Goal: Information Seeking & Learning: Learn about a topic

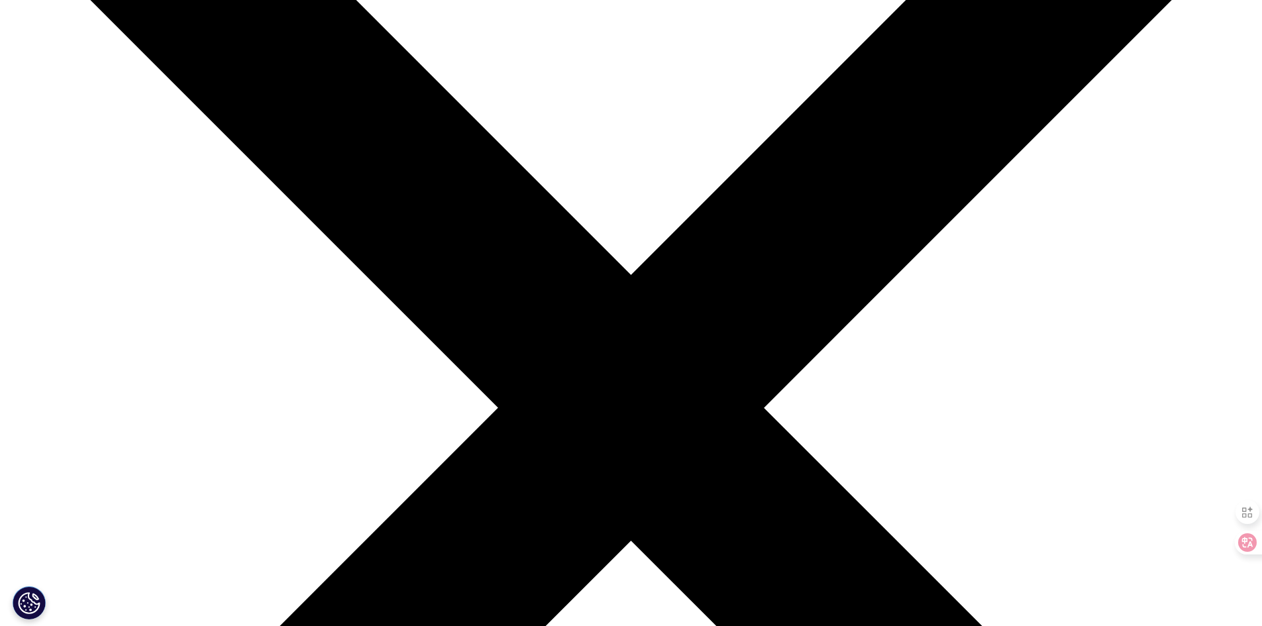
scroll to position [331, 0]
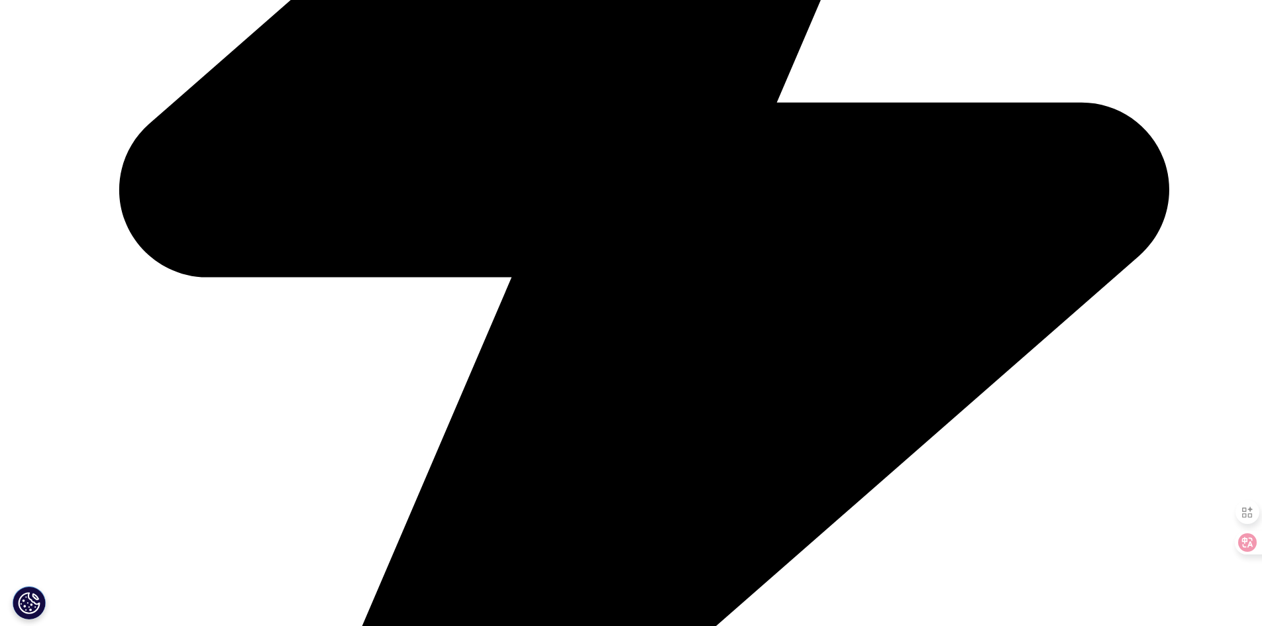
scroll to position [1205, 0]
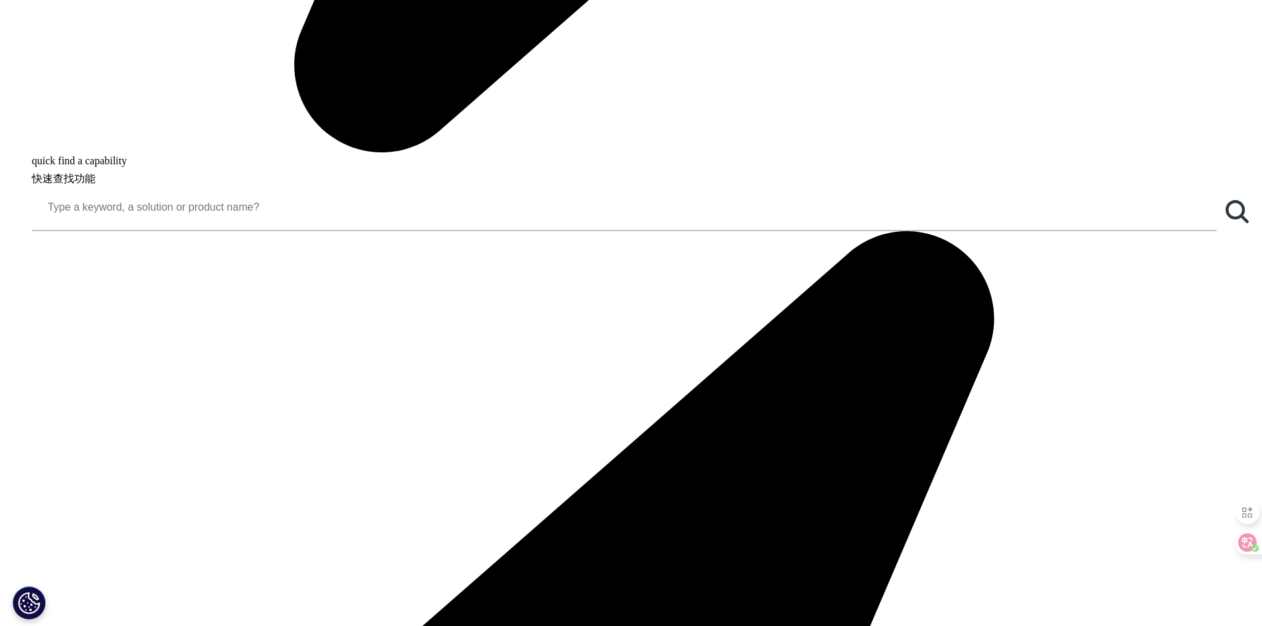
scroll to position [1942, 0]
